Goal: Communication & Community: Connect with others

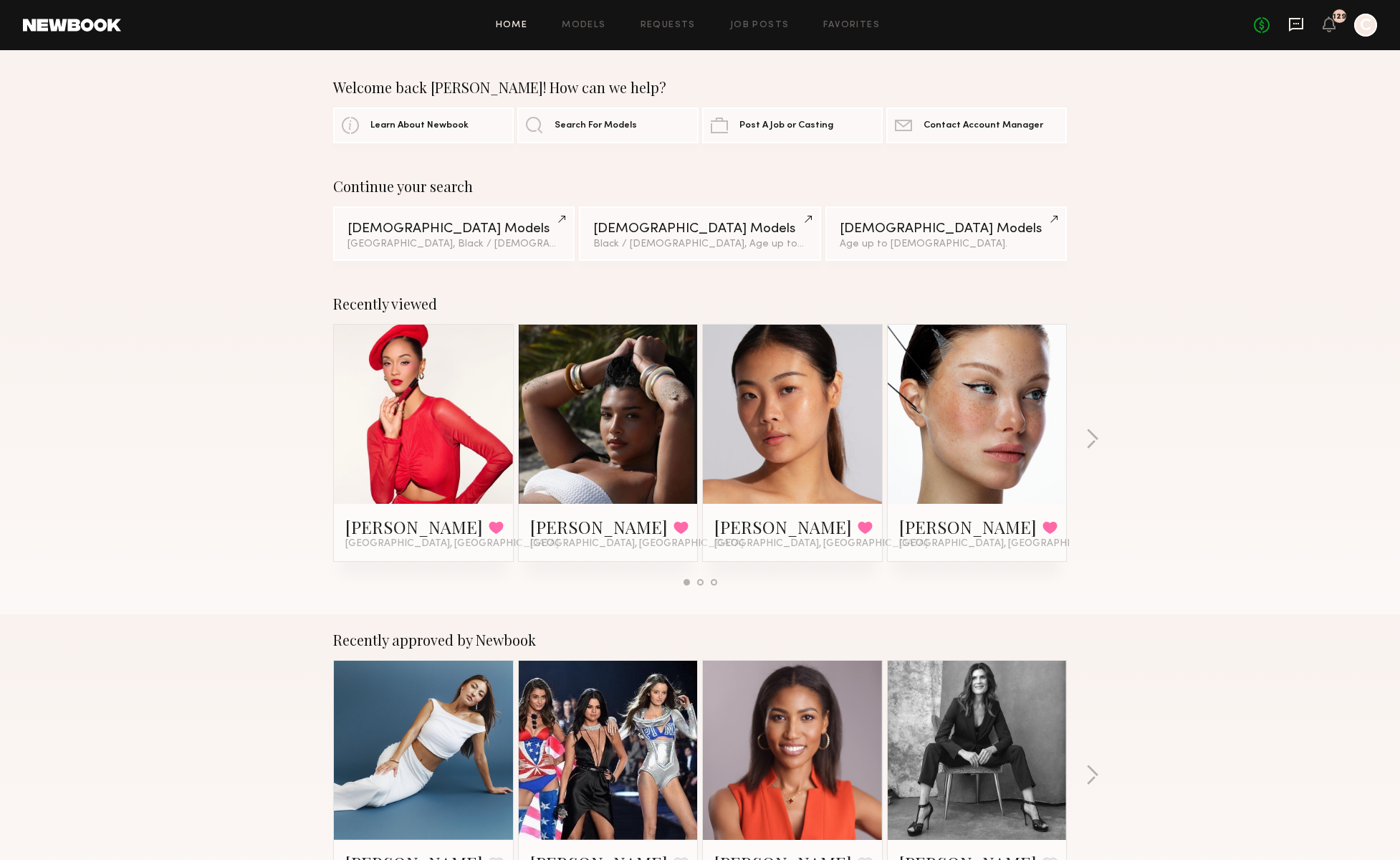
click at [1303, 28] on icon at bounding box center [1297, 24] width 14 height 13
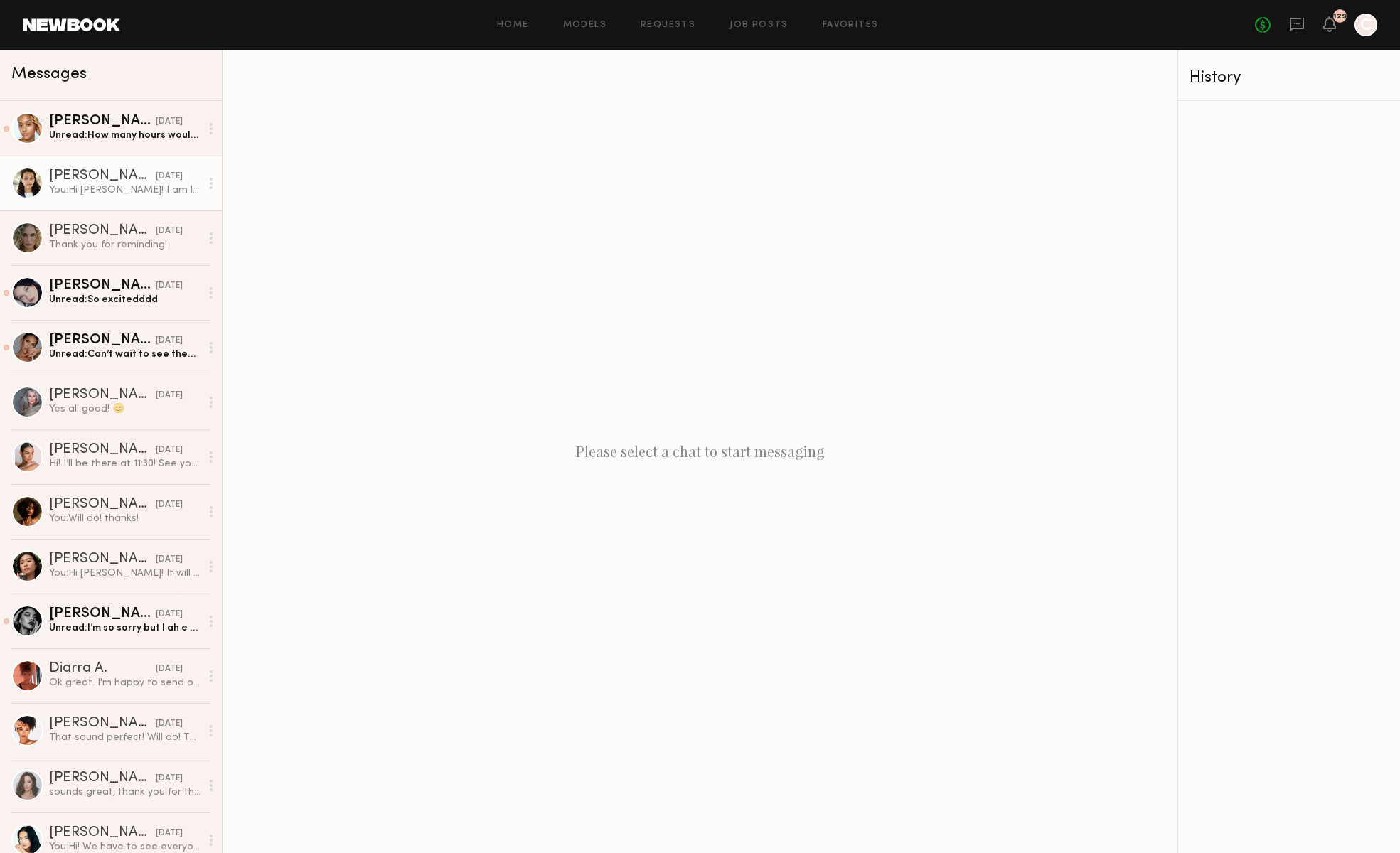
click at [118, 179] on div "[PERSON_NAME]" at bounding box center [102, 177] width 107 height 14
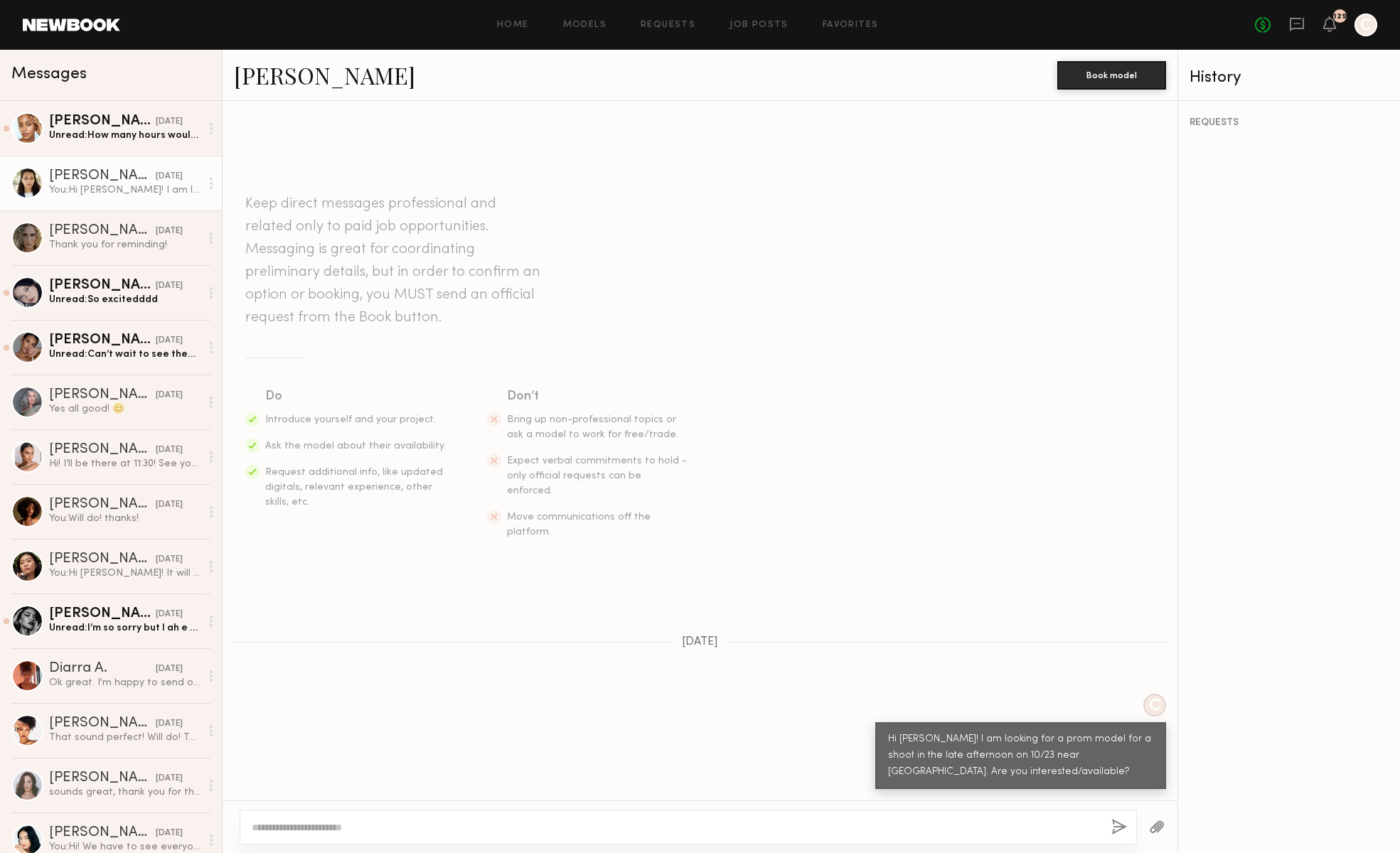
click at [881, 819] on div at bounding box center [688, 827] width 897 height 34
click at [404, 830] on textarea at bounding box center [676, 827] width 849 height 14
type textarea "**********"
click at [1125, 829] on button "button" at bounding box center [1120, 828] width 16 height 18
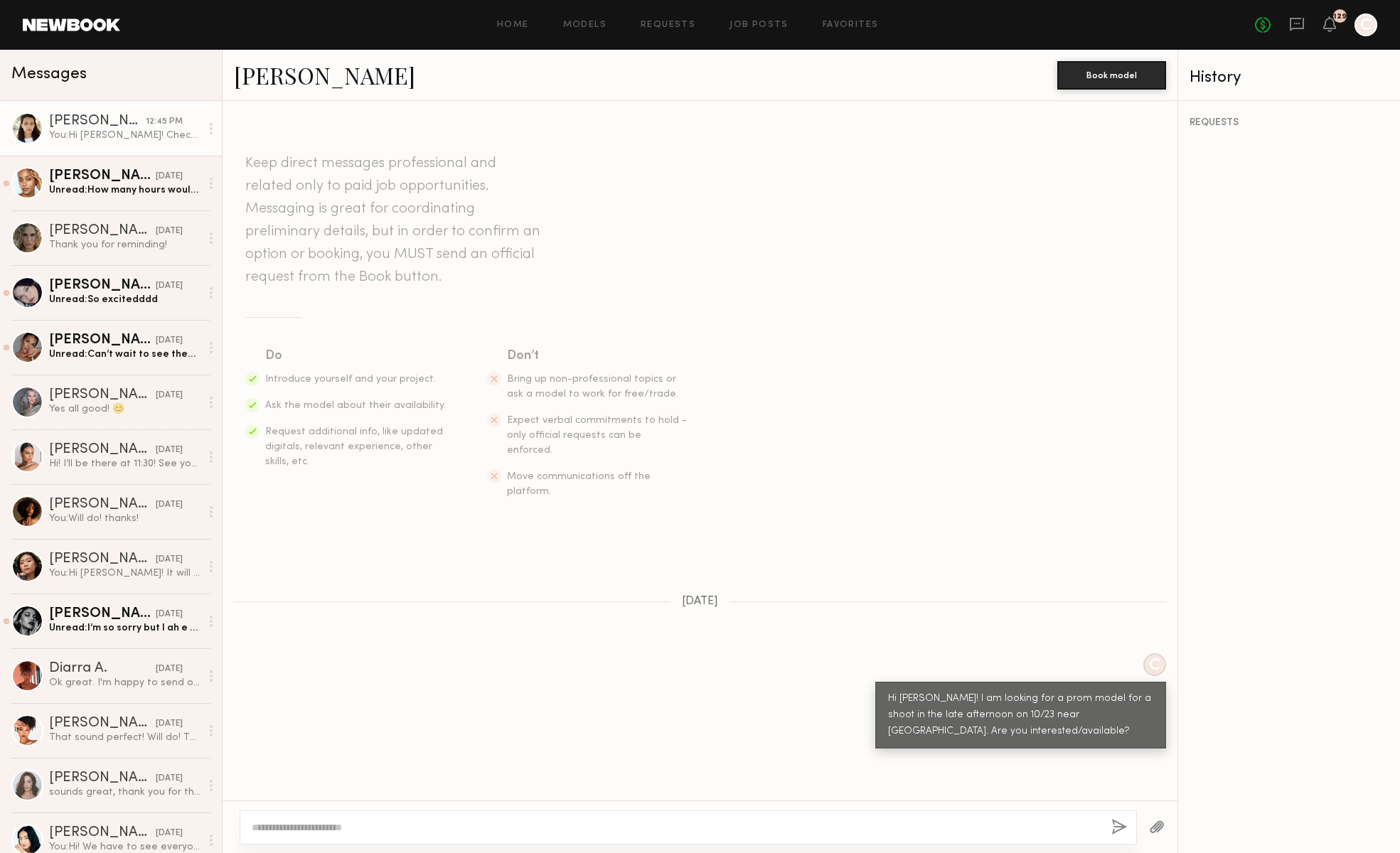
scroll to position [203, 0]
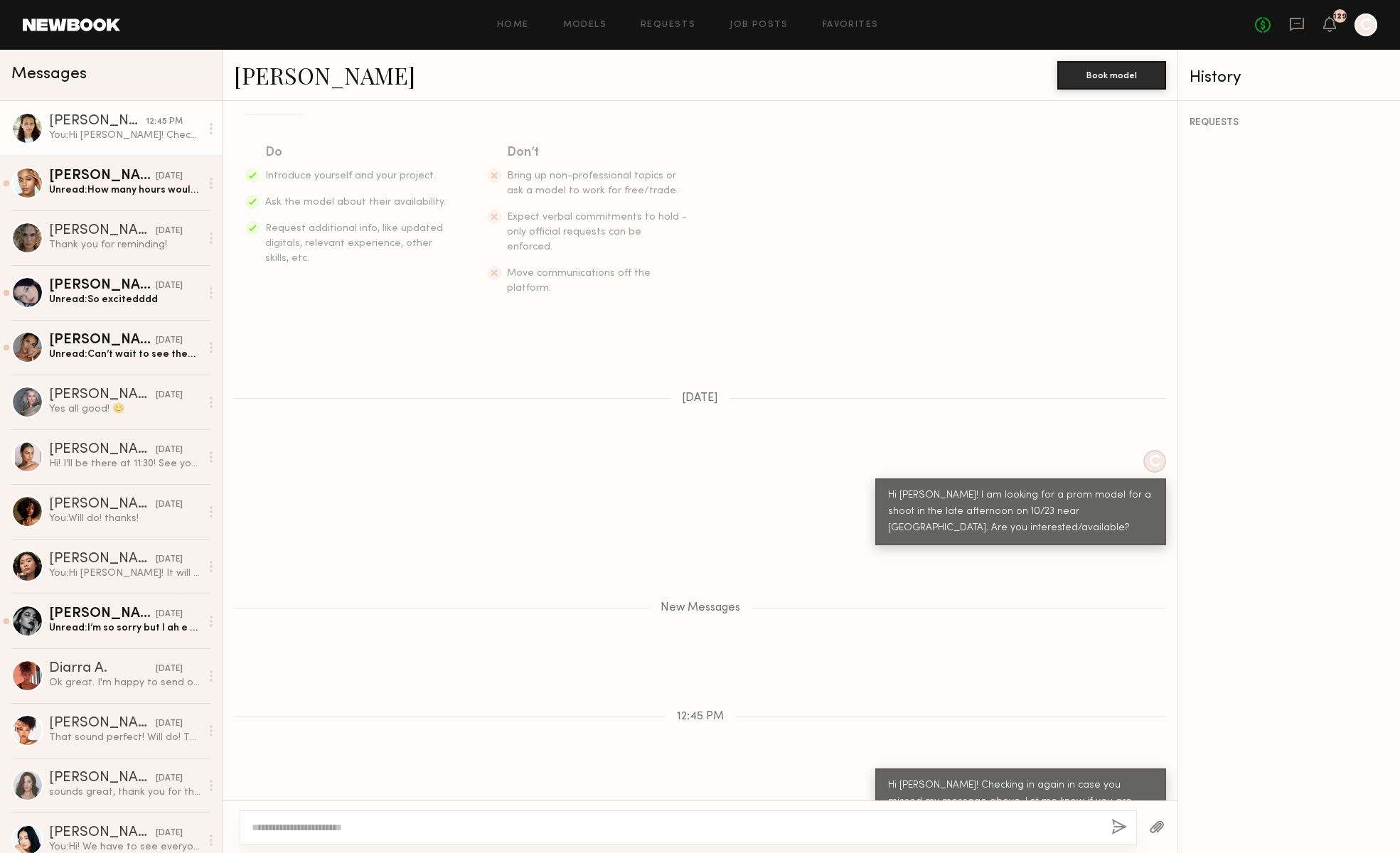
click at [65, 125] on div "[PERSON_NAME]" at bounding box center [98, 122] width 97 height 14
click at [31, 122] on div at bounding box center [27, 128] width 32 height 32
click at [89, 121] on div "[PERSON_NAME]" at bounding box center [98, 122] width 97 height 14
click at [890, 272] on div "Keep direct messages professional and related only to paid job opportunities. M…" at bounding box center [700, 122] width 955 height 438
